Goal: Transaction & Acquisition: Book appointment/travel/reservation

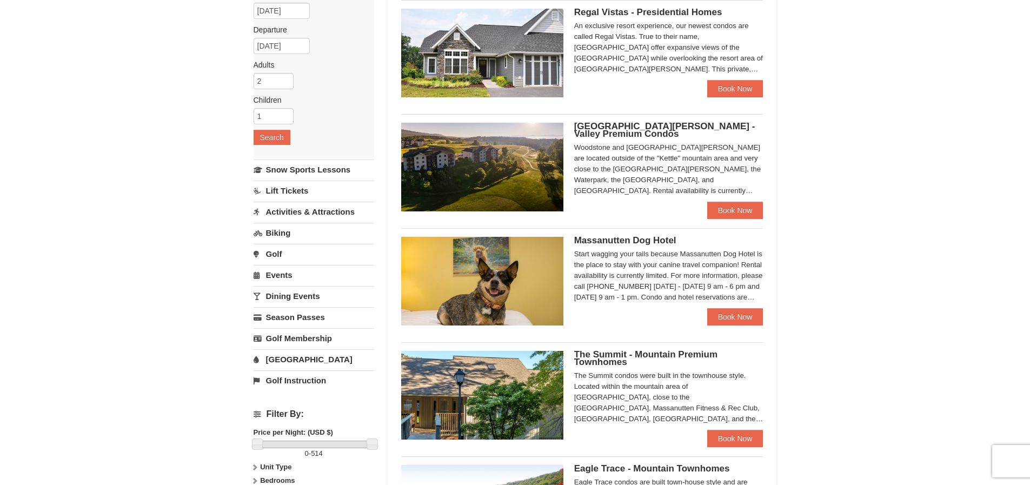
scroll to position [54, 0]
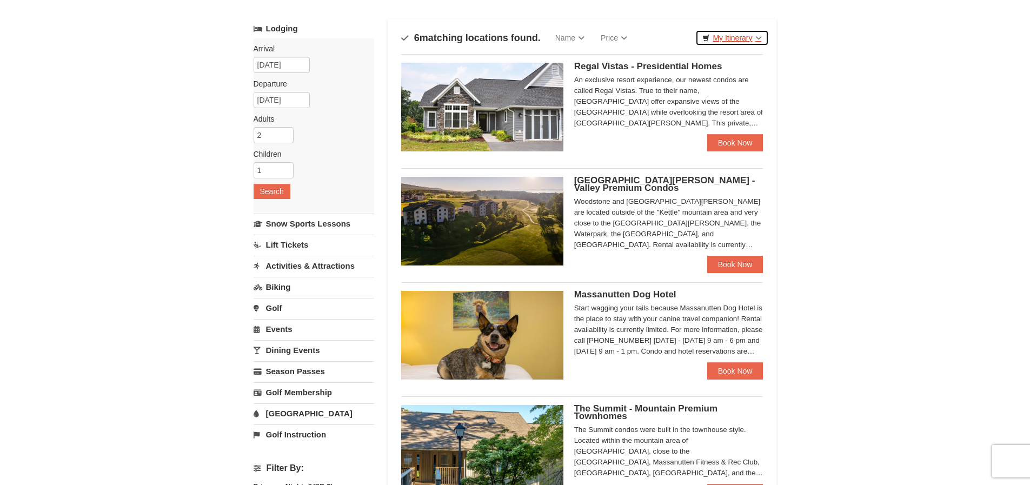
click at [746, 41] on link "My Itinerary" at bounding box center [731, 38] width 73 height 16
click at [619, 40] on link "Price" at bounding box center [614, 38] width 43 height 22
click at [632, 62] on link "Price (Low to High)" at bounding box center [636, 60] width 87 height 14
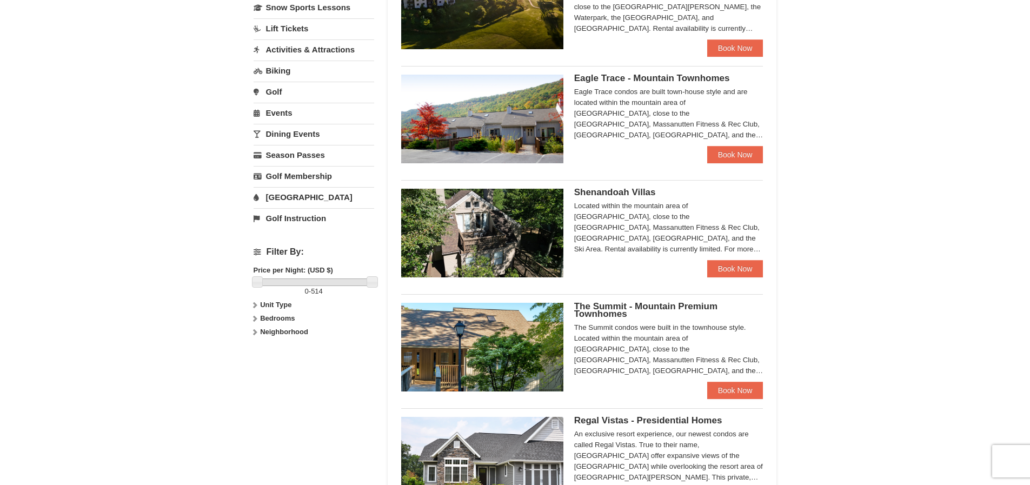
scroll to position [487, 0]
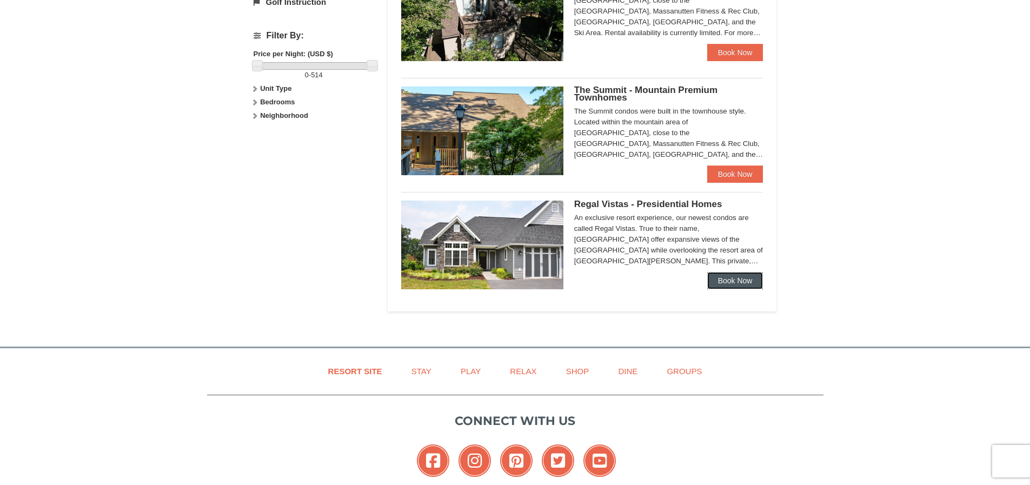
click at [725, 285] on link "Book Now" at bounding box center [735, 280] width 56 height 17
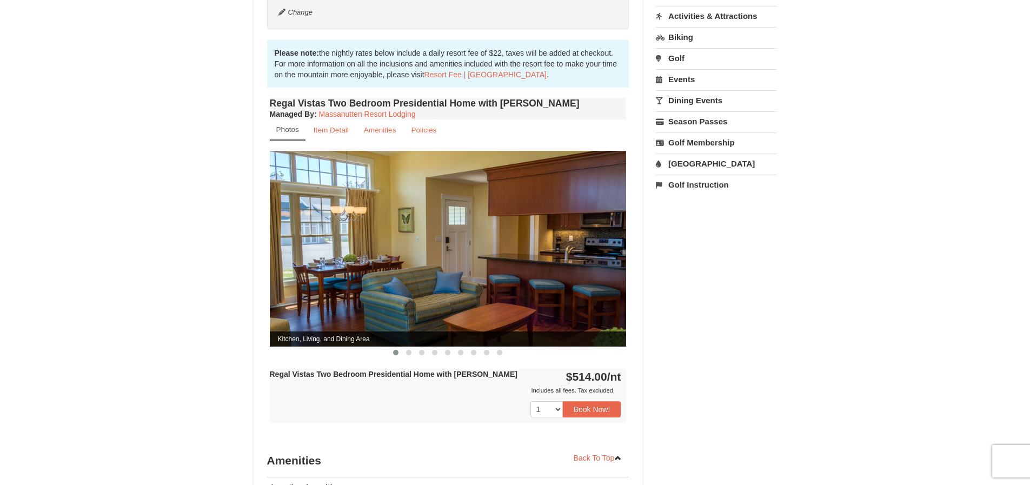
scroll to position [378, 0]
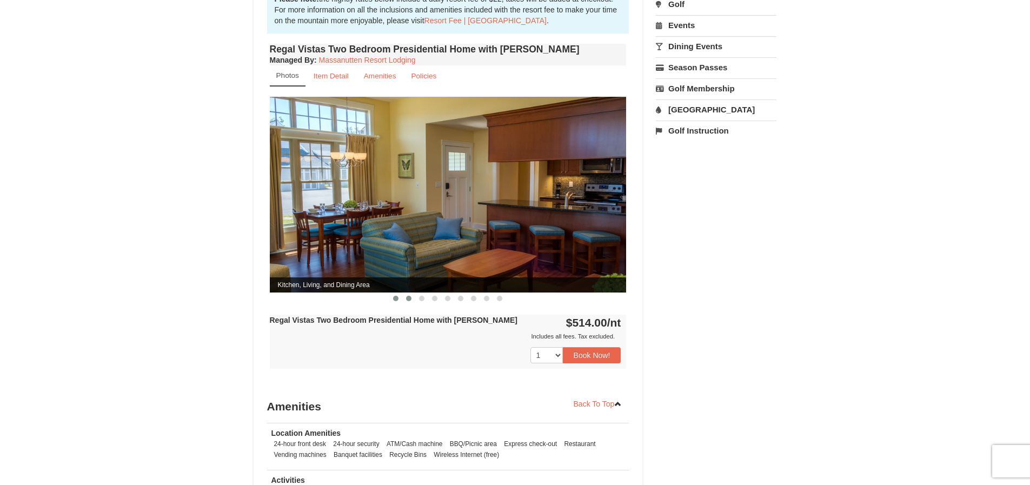
click at [410, 296] on span at bounding box center [408, 298] width 5 height 5
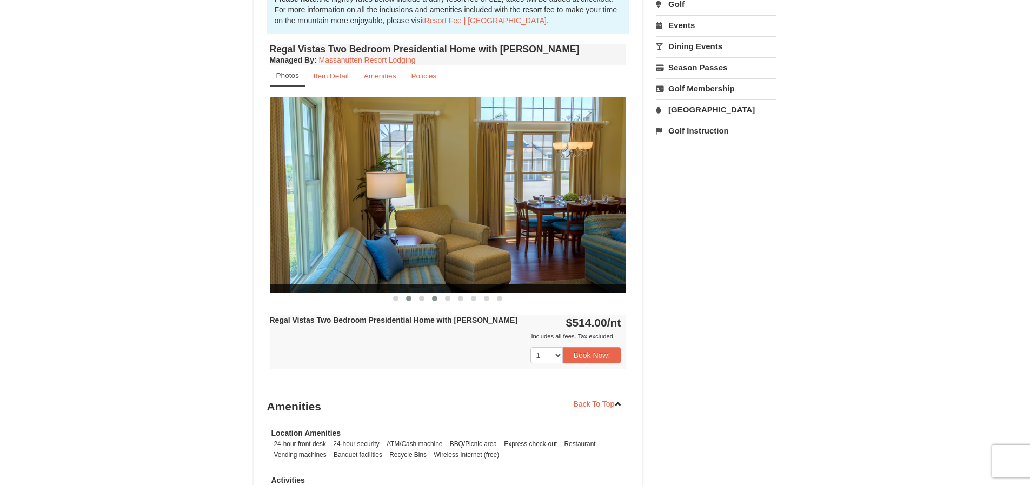
scroll to position [0, 0]
click at [433, 296] on span at bounding box center [434, 298] width 5 height 5
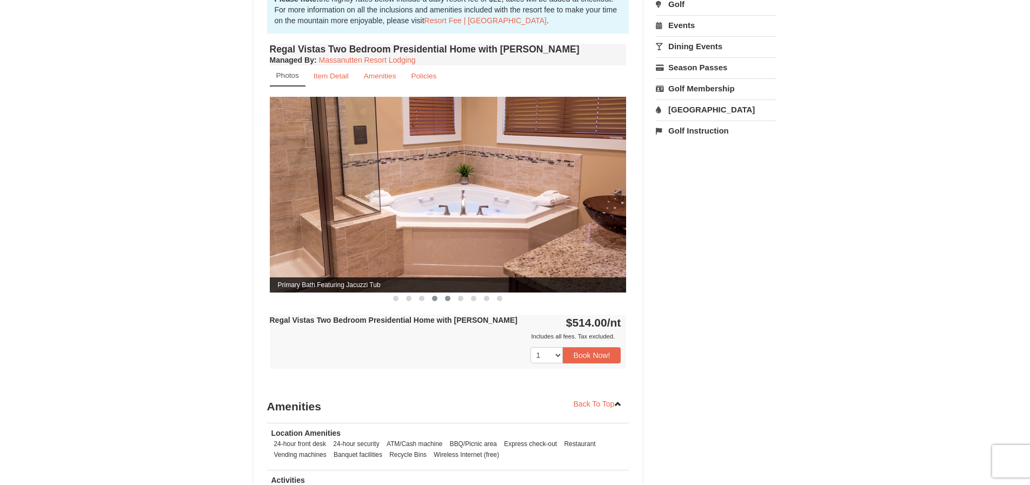
click at [450, 296] on span at bounding box center [447, 298] width 5 height 5
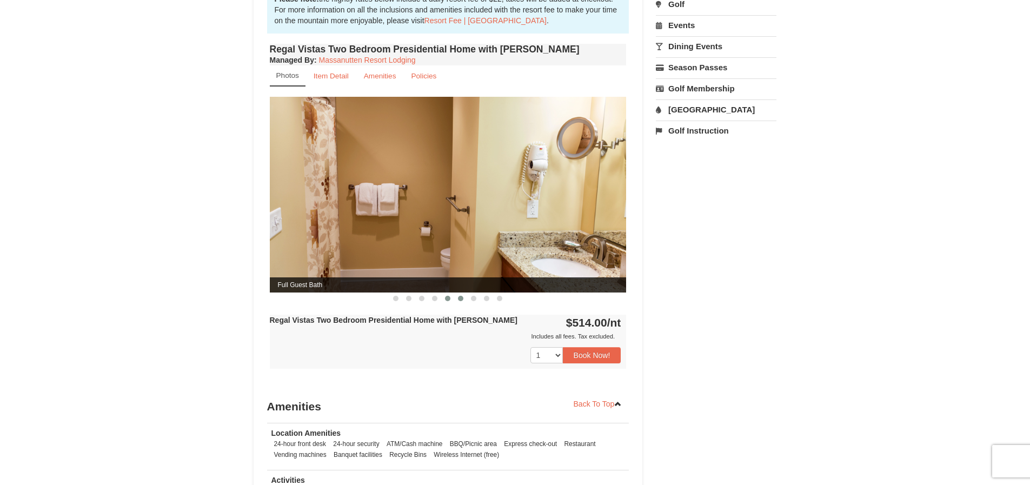
click at [458, 296] on span at bounding box center [460, 298] width 5 height 5
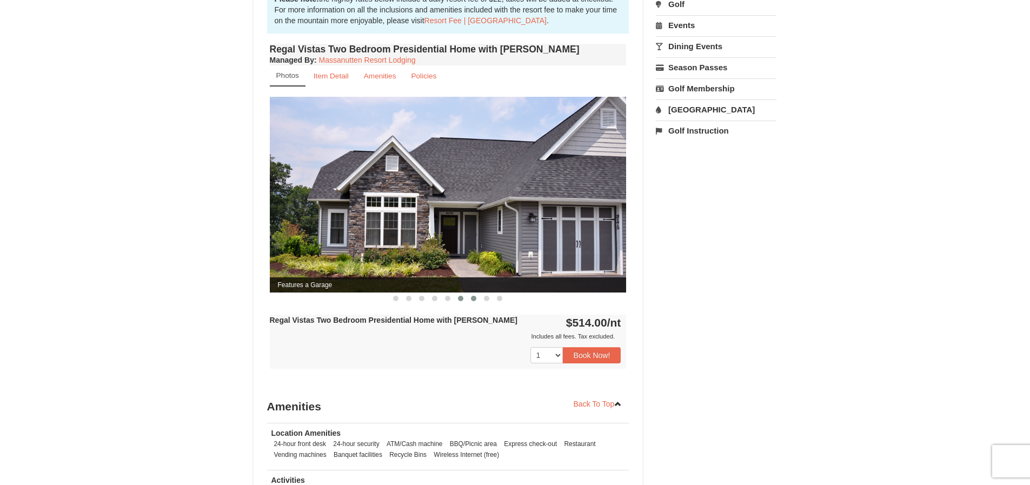
click at [477, 293] on button at bounding box center [473, 298] width 13 height 11
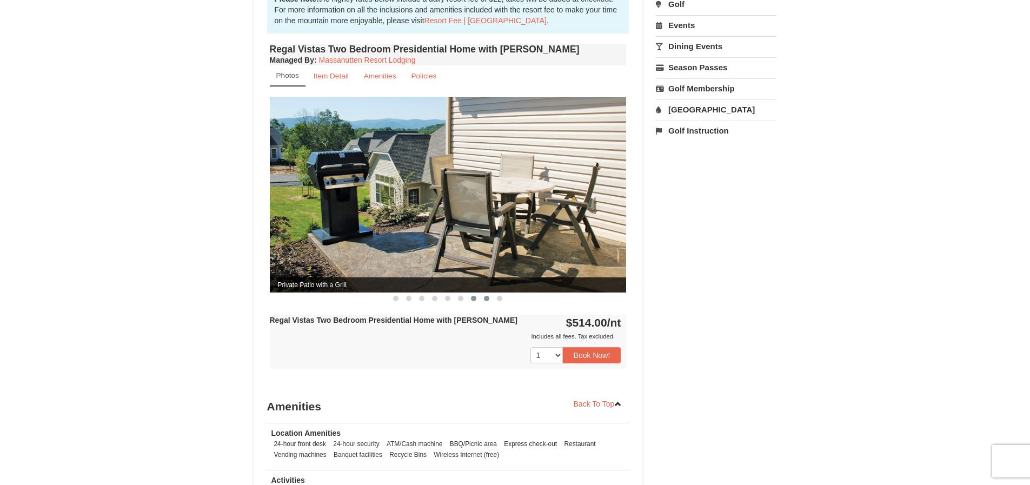
click at [486, 296] on span at bounding box center [486, 298] width 5 height 5
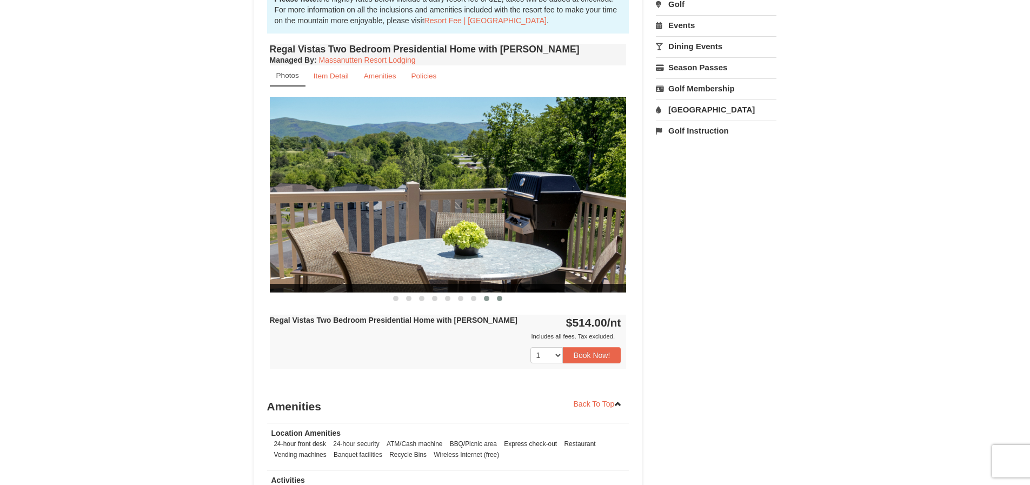
click at [495, 293] on button at bounding box center [499, 298] width 13 height 11
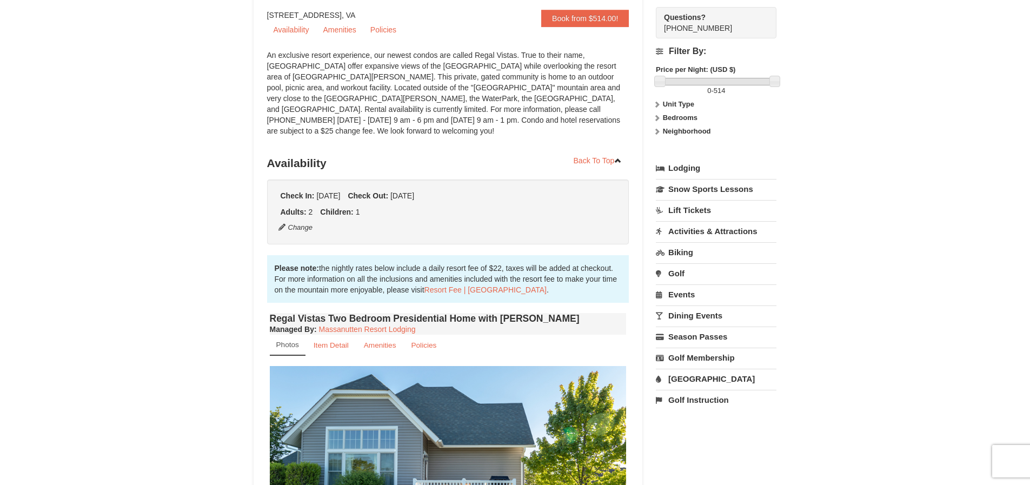
scroll to position [108, 0]
click at [672, 117] on strong "Bedrooms" at bounding box center [680, 119] width 35 height 8
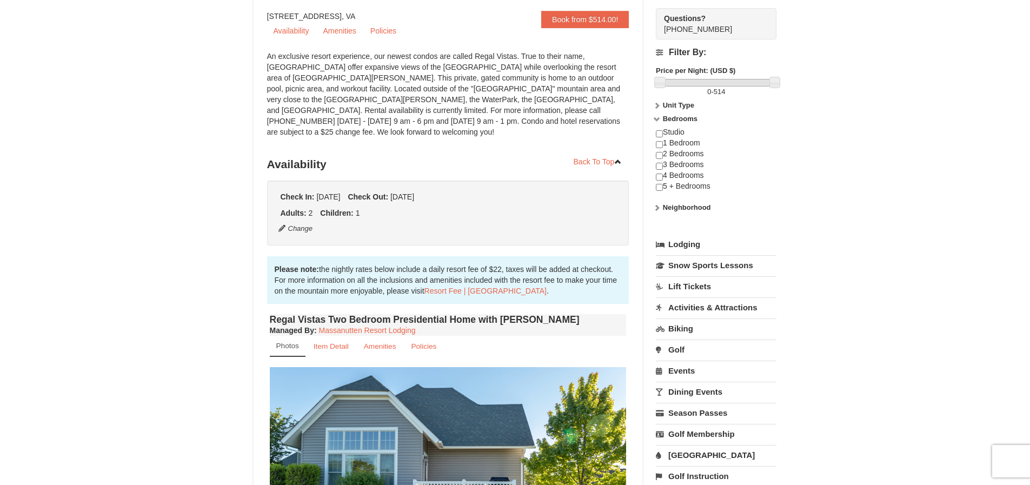
scroll to position [54, 0]
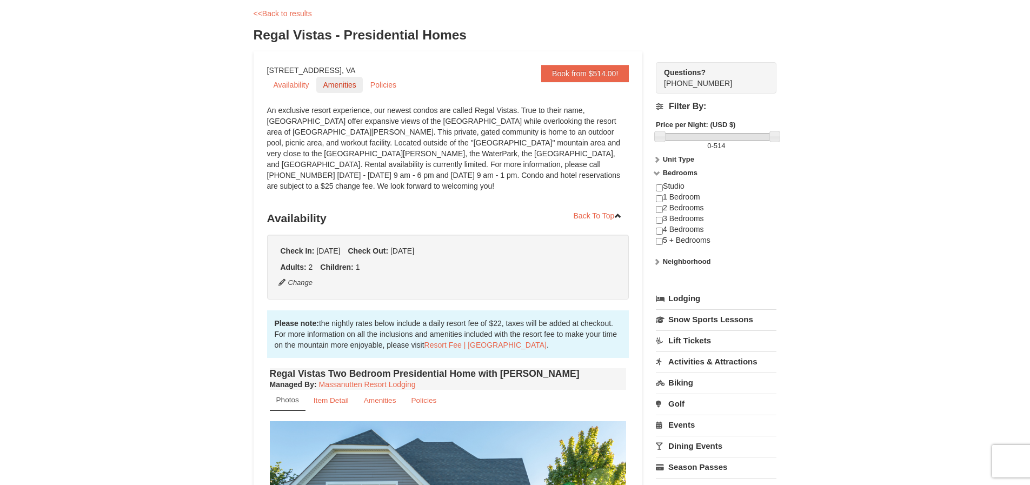
click at [332, 83] on link "Amenities" at bounding box center [339, 85] width 46 height 16
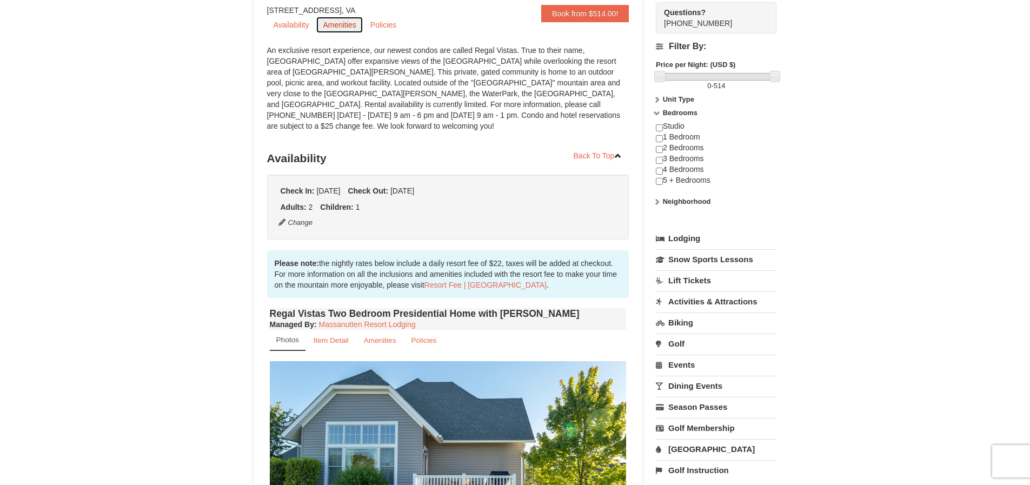
scroll to position [0, 0]
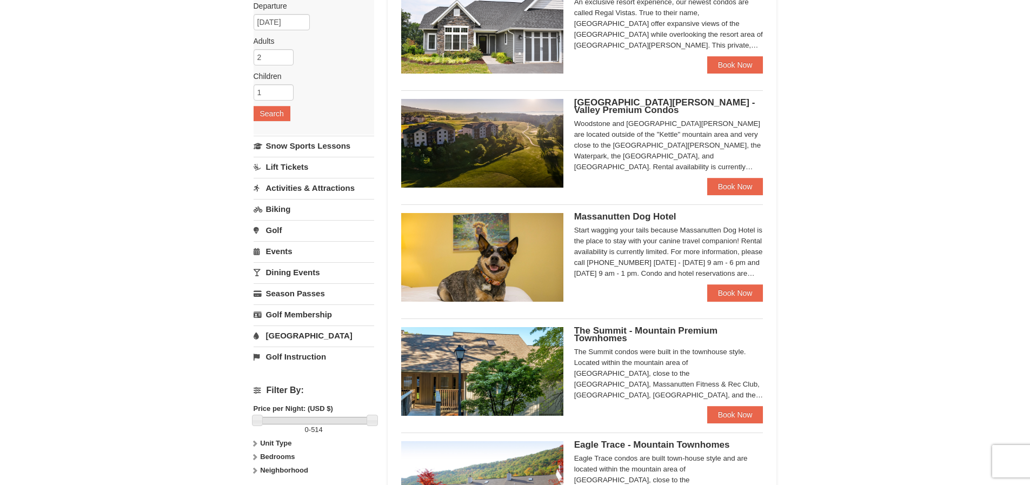
scroll to position [54, 0]
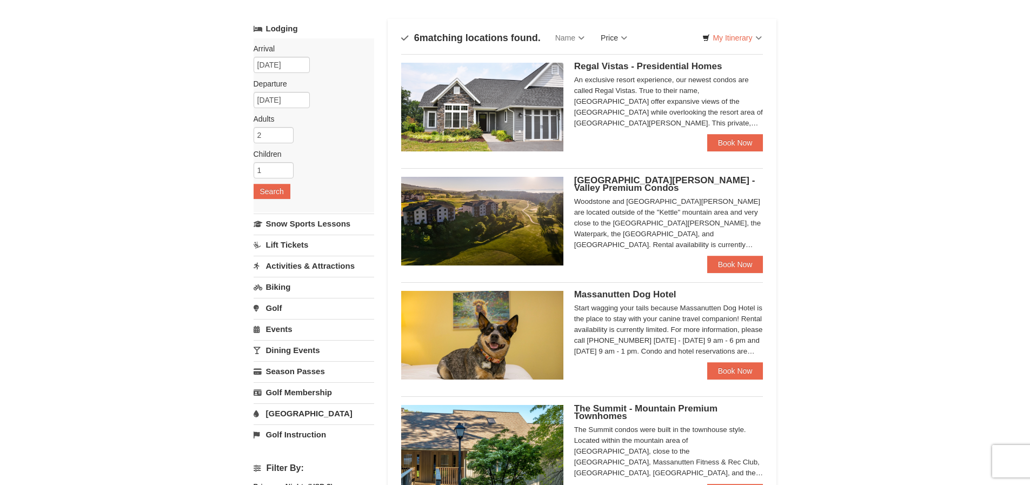
click at [630, 39] on link "Price" at bounding box center [614, 38] width 43 height 22
click at [647, 61] on link "Price (Low to High)" at bounding box center [636, 60] width 87 height 14
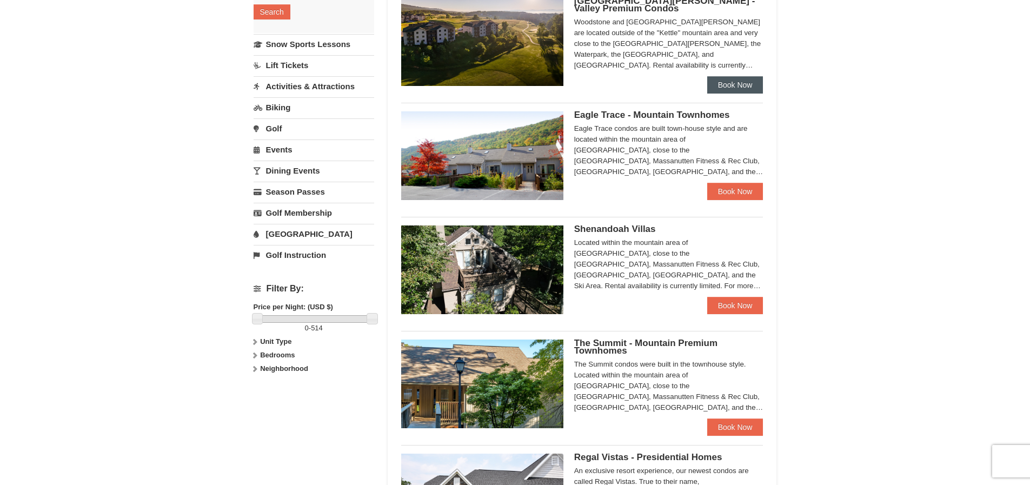
scroll to position [324, 0]
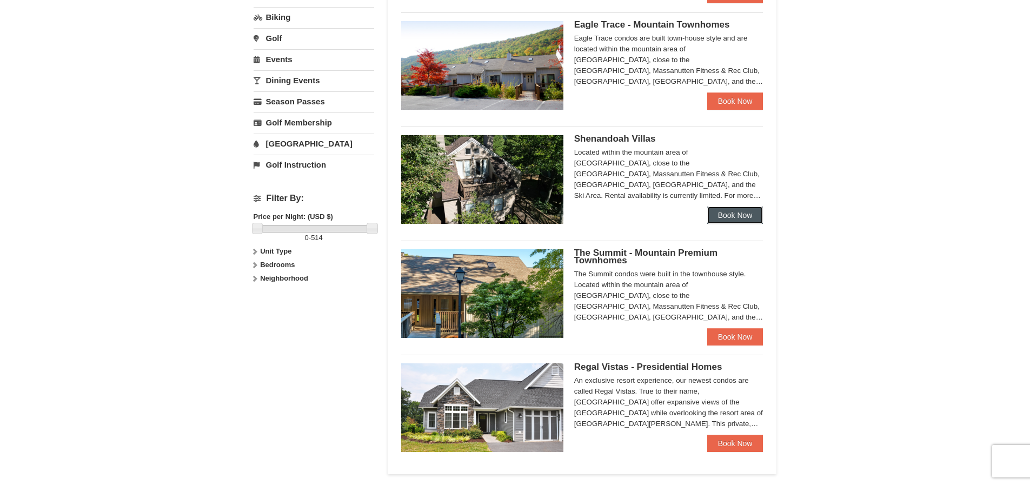
click at [717, 222] on link "Book Now" at bounding box center [735, 215] width 56 height 17
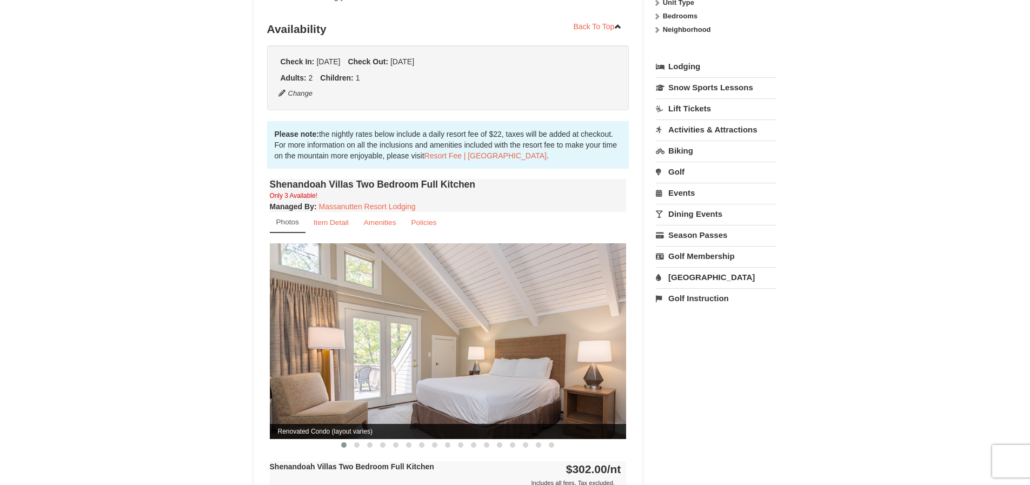
scroll to position [324, 0]
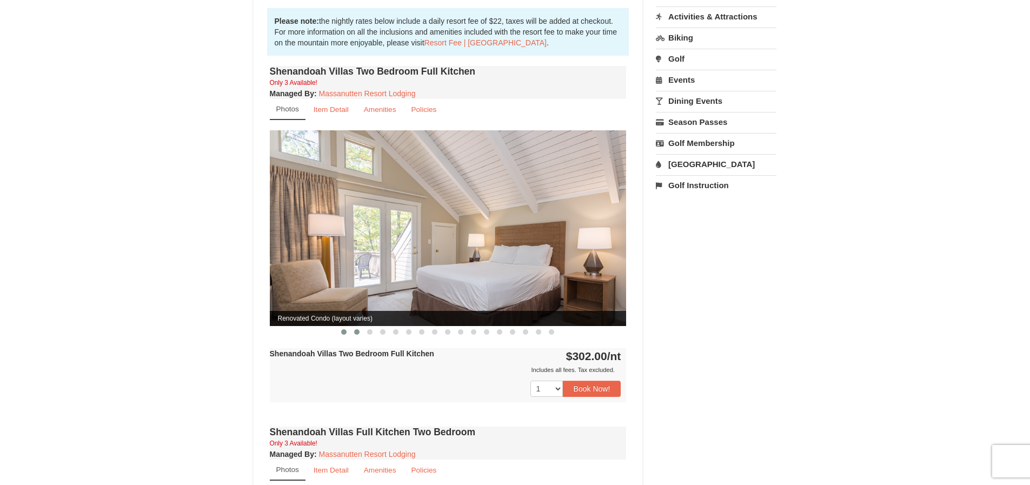
click at [354, 329] on span at bounding box center [356, 331] width 5 height 5
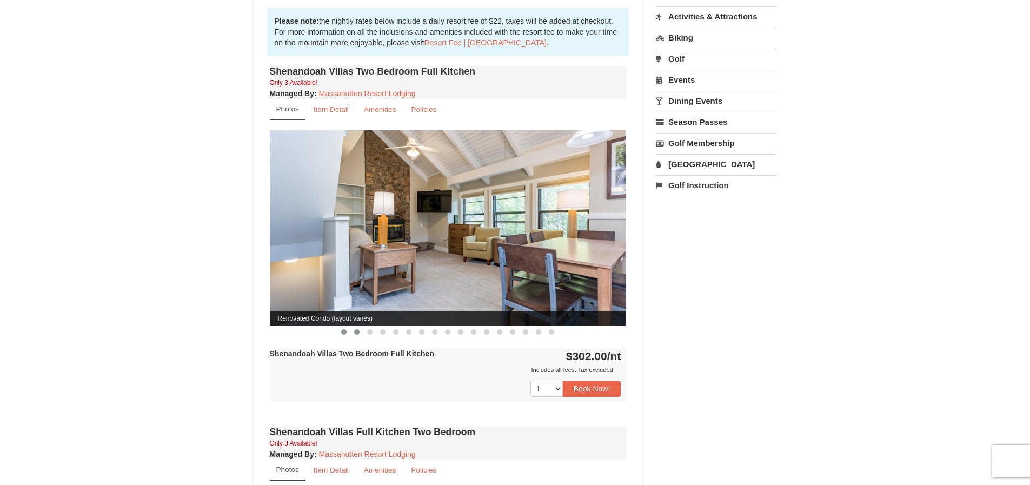
click at [341, 329] on span at bounding box center [343, 331] width 5 height 5
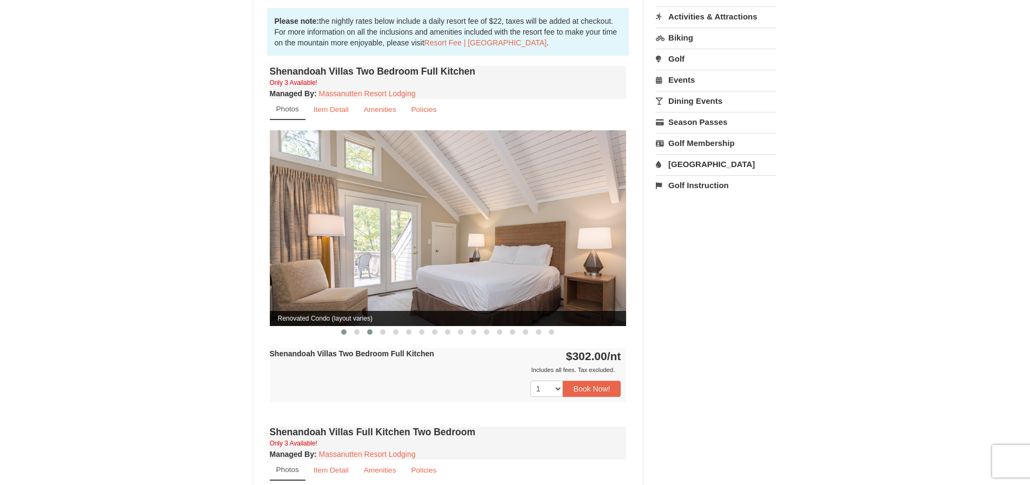
click at [366, 327] on button at bounding box center [369, 332] width 13 height 11
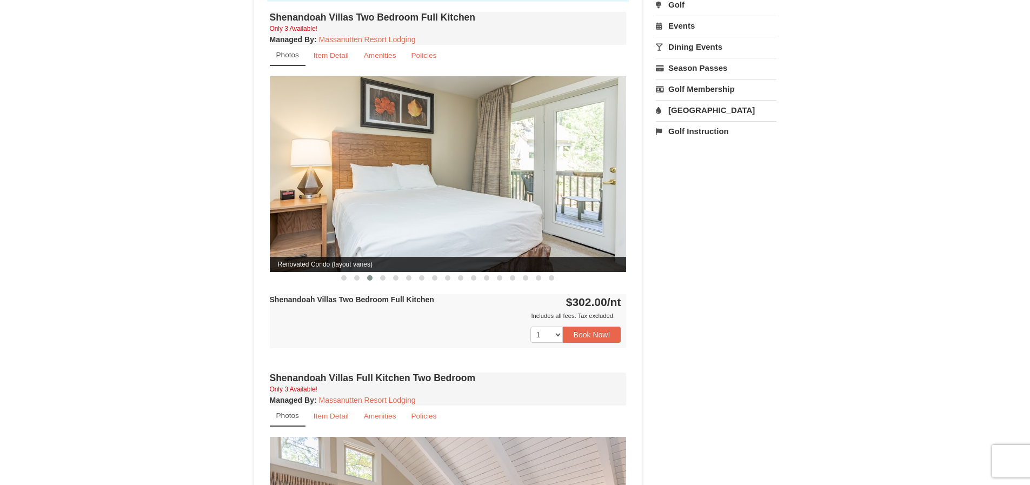
scroll to position [0, 0]
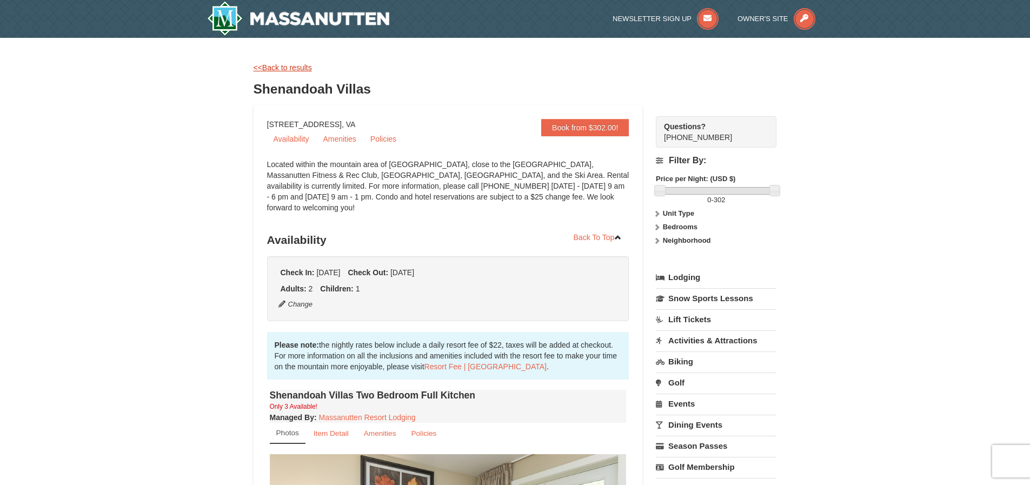
click at [273, 69] on link "<<Back to results" at bounding box center [283, 67] width 58 height 9
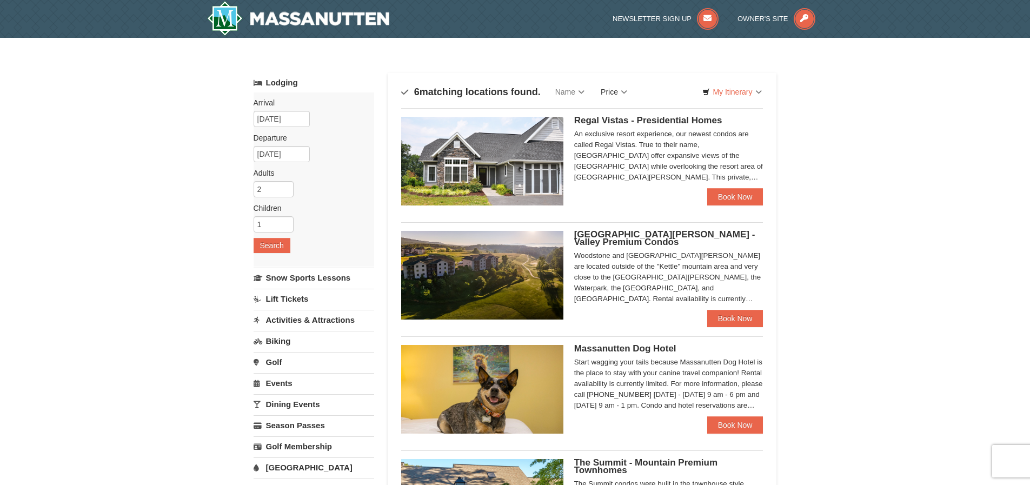
click at [609, 94] on link "Price" at bounding box center [614, 92] width 43 height 22
click at [615, 116] on link "Price (Low to High)" at bounding box center [636, 114] width 87 height 14
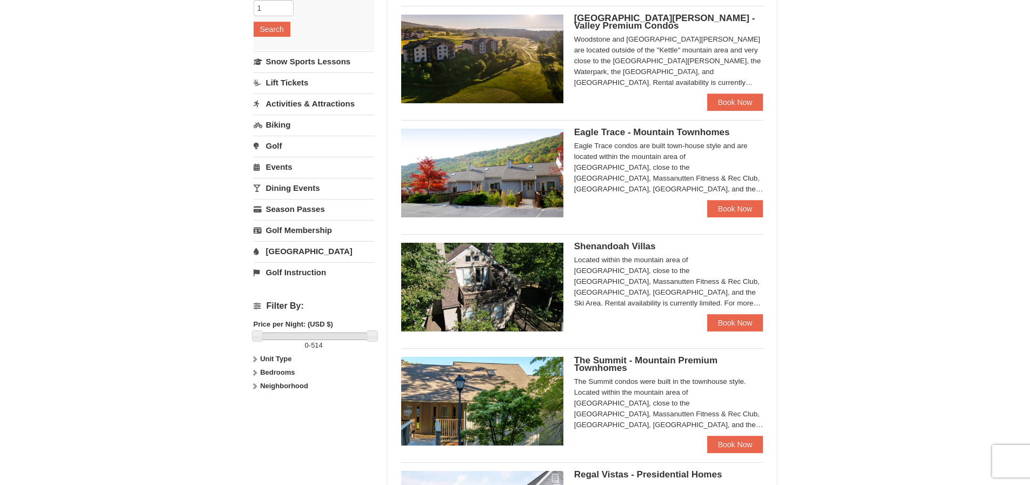
scroll to position [487, 0]
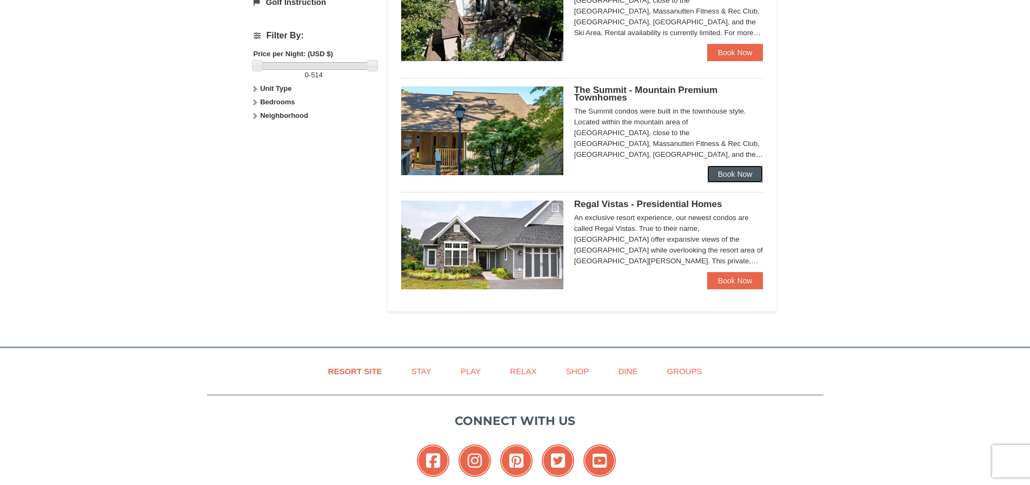
click at [753, 171] on link "Book Now" at bounding box center [735, 173] width 56 height 17
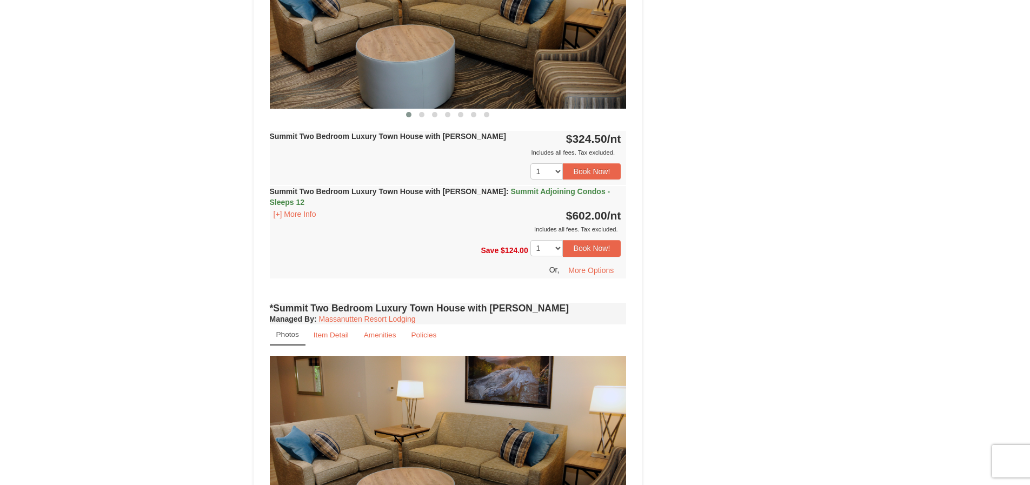
scroll to position [324, 0]
